Goal: Task Accomplishment & Management: Use online tool/utility

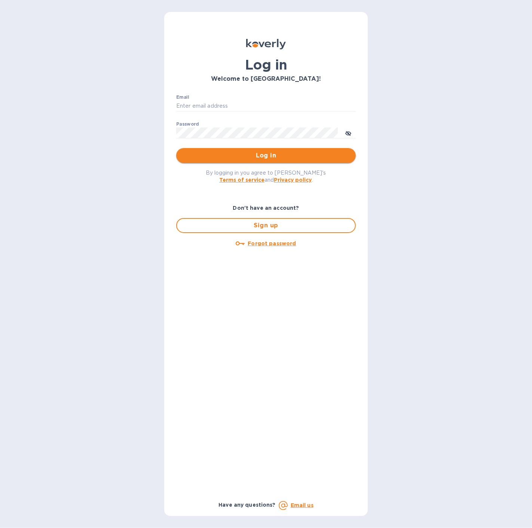
type input "spainwinecollection@gmail.com"
click at [250, 154] on span "Log in" at bounding box center [266, 155] width 168 height 9
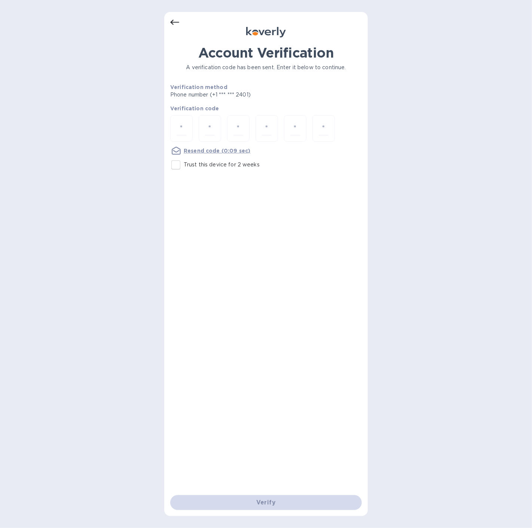
click at [177, 165] on input "Trust this device for 2 weeks" at bounding box center [176, 165] width 16 height 16
checkbox input "true"
click at [182, 127] on input "number" at bounding box center [181, 129] width 10 height 14
type input "8"
type input "4"
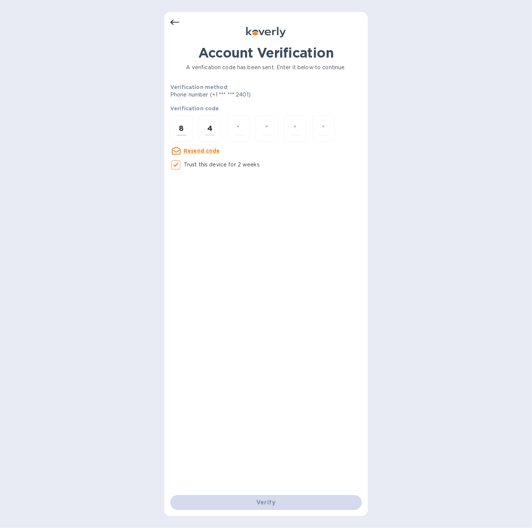
type input "1"
type input "7"
type input "9"
type input "3"
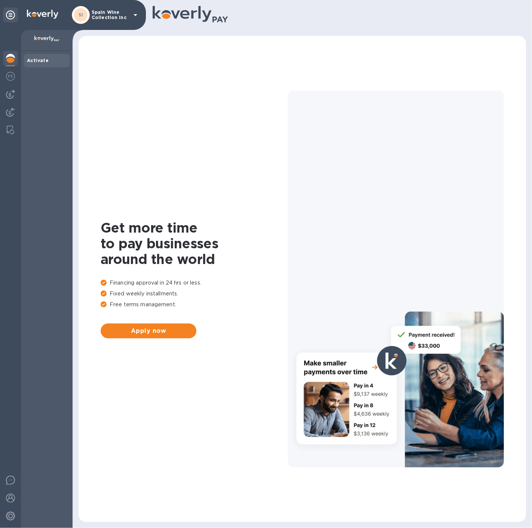
click at [119, 12] on p "Spain Wine Collection Inc" at bounding box center [110, 15] width 37 height 10
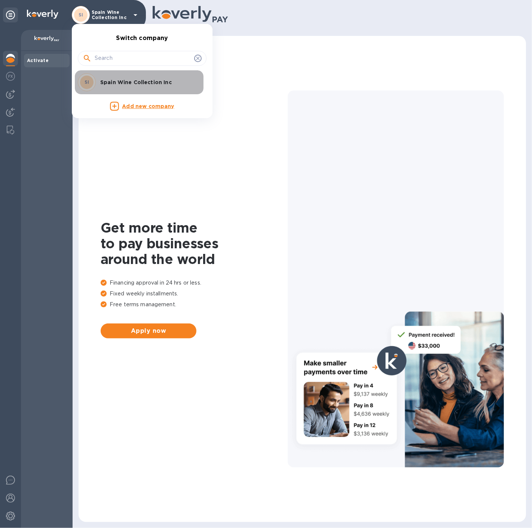
click at [119, 79] on p "Spain Wine Collection Inc" at bounding box center [147, 82] width 94 height 7
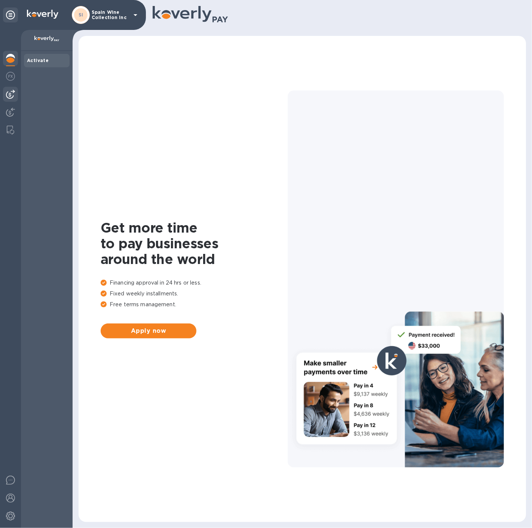
click at [9, 96] on img at bounding box center [10, 94] width 9 height 9
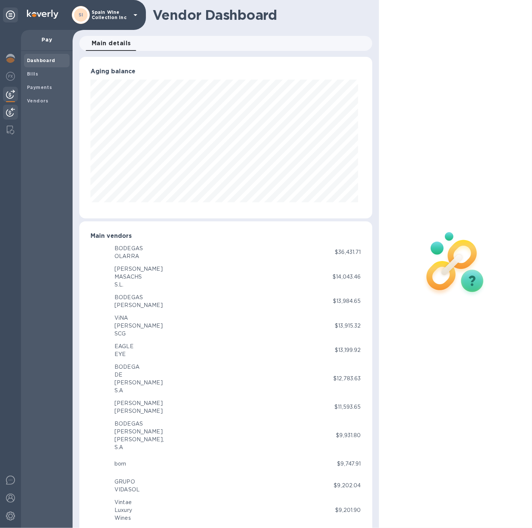
scroll to position [373755, 373626]
click at [31, 73] on b "Bills" at bounding box center [32, 74] width 11 height 6
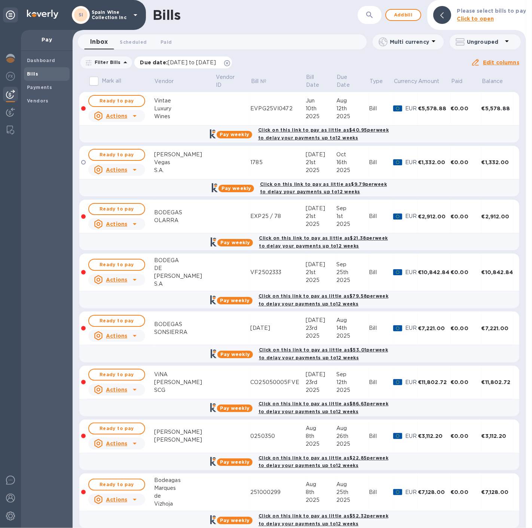
click at [230, 62] on icon at bounding box center [227, 63] width 6 height 6
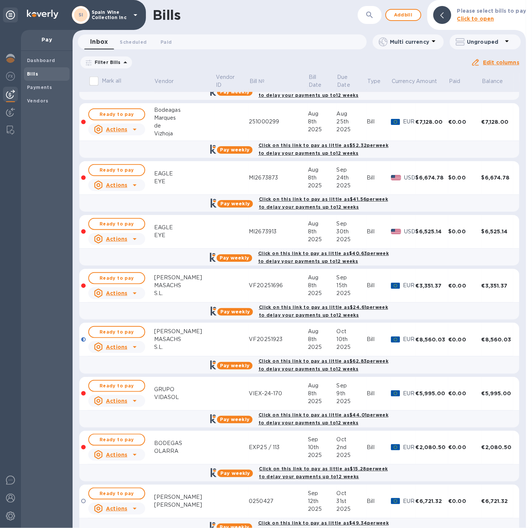
scroll to position [554, 0]
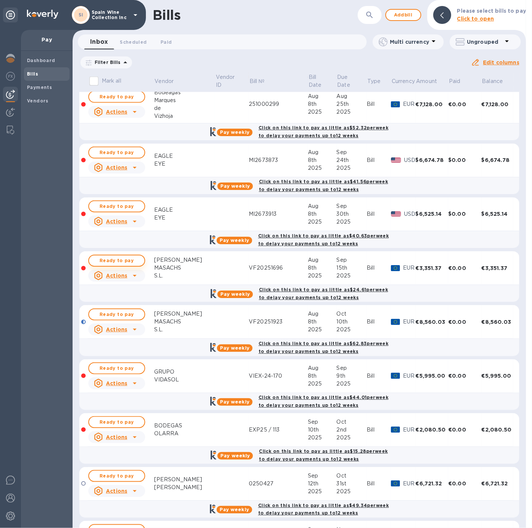
click at [115, 259] on span "Ready to pay" at bounding box center [116, 260] width 43 height 9
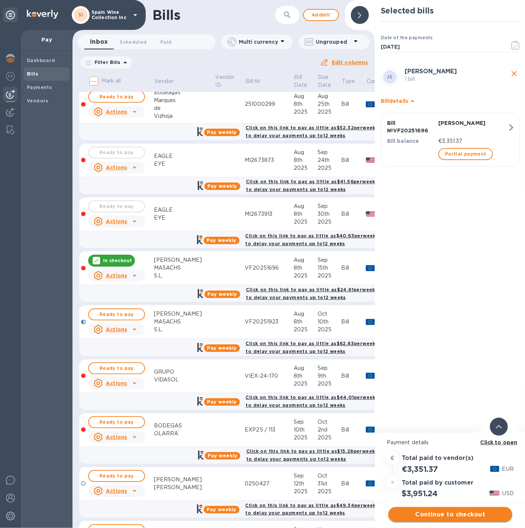
click at [443, 513] on span "Continue to checkout" at bounding box center [450, 514] width 112 height 9
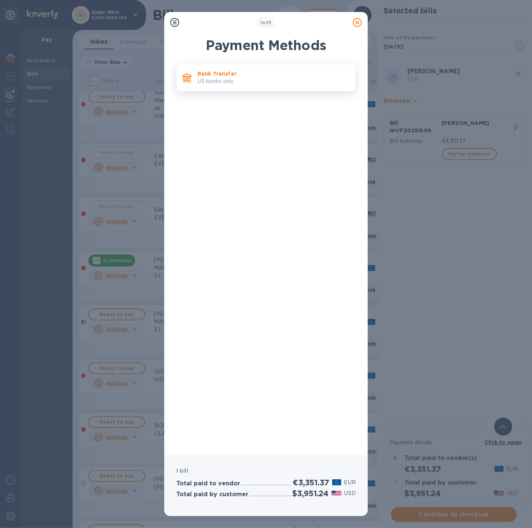
click at [234, 81] on p "US banks only." at bounding box center [273, 81] width 152 height 8
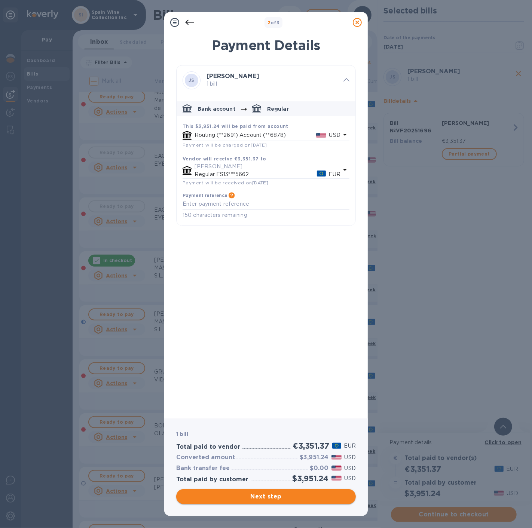
click at [259, 498] on span "Next step" at bounding box center [266, 496] width 168 height 9
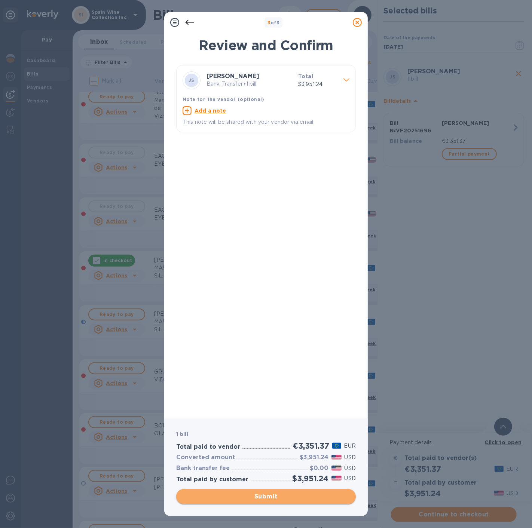
click at [256, 497] on span "Submit" at bounding box center [266, 496] width 168 height 9
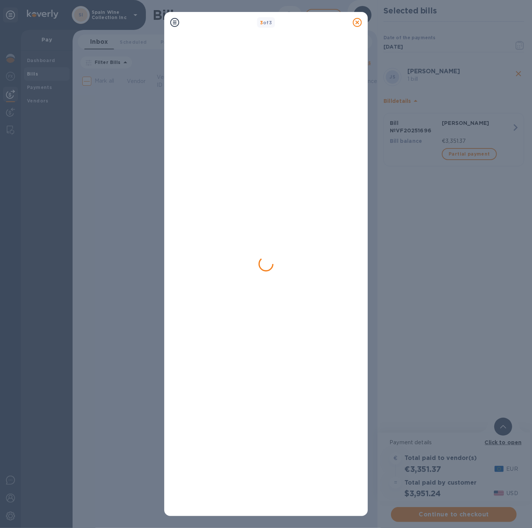
scroll to position [0, 0]
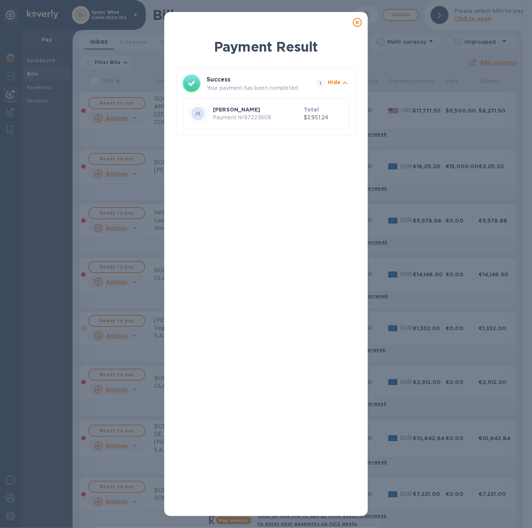
click at [358, 21] on icon at bounding box center [357, 22] width 9 height 9
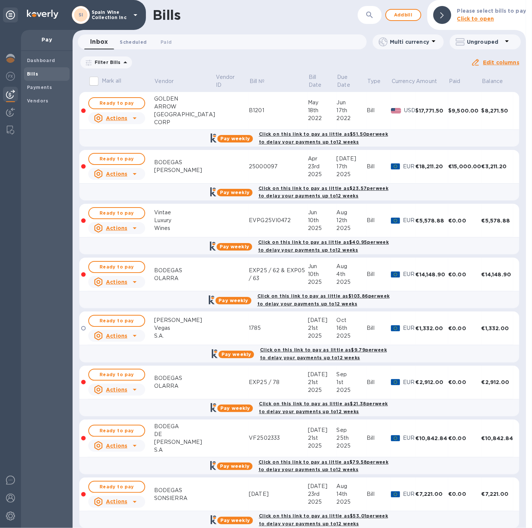
click at [129, 40] on span "Scheduled 0" at bounding box center [133, 42] width 27 height 8
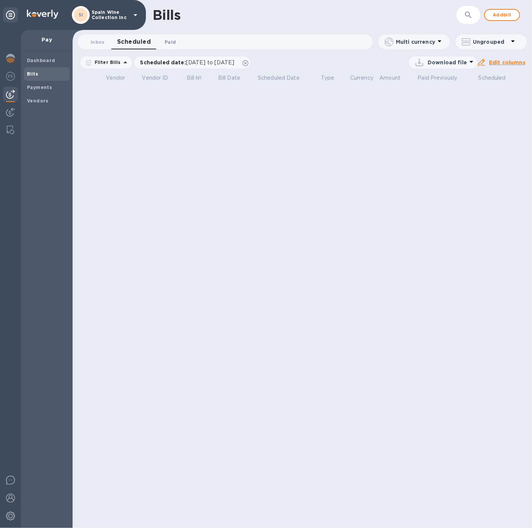
click at [165, 45] on span "Paid 0" at bounding box center [170, 42] width 11 height 8
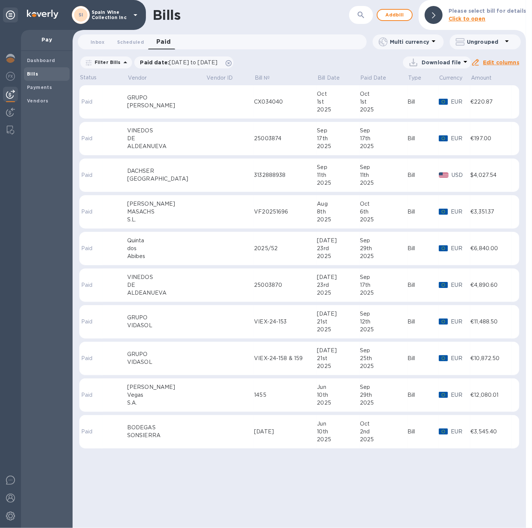
click at [220, 222] on td at bounding box center [230, 212] width 48 height 34
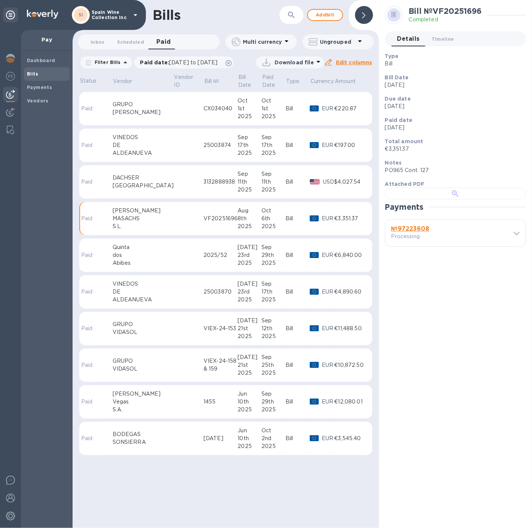
click at [430, 199] on div at bounding box center [455, 194] width 141 height 12
click at [98, 17] on p "Spain Wine Collection Inc" at bounding box center [110, 15] width 37 height 10
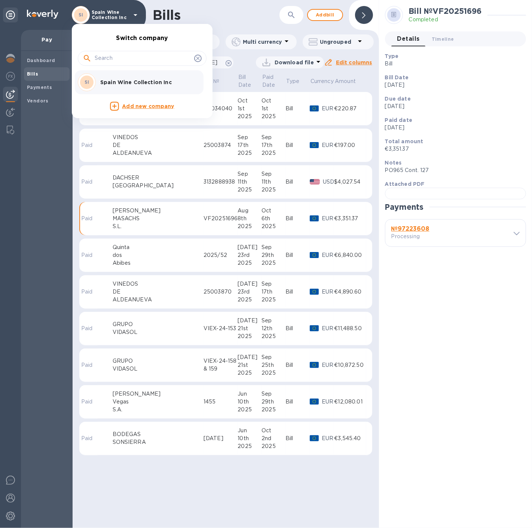
click at [388, 18] on div at bounding box center [266, 264] width 532 height 528
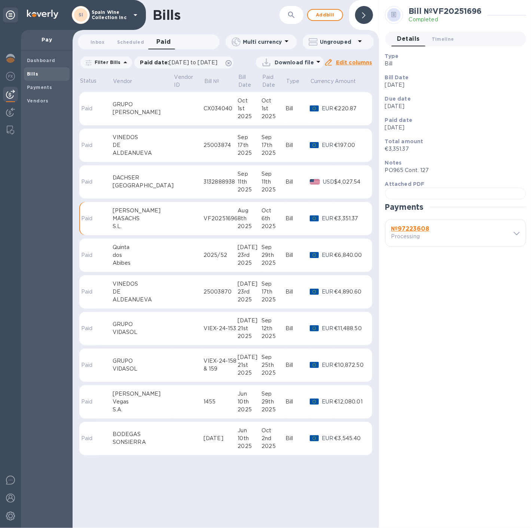
click at [362, 16] on icon at bounding box center [363, 15] width 3 height 6
